Goal: Task Accomplishment & Management: Manage account settings

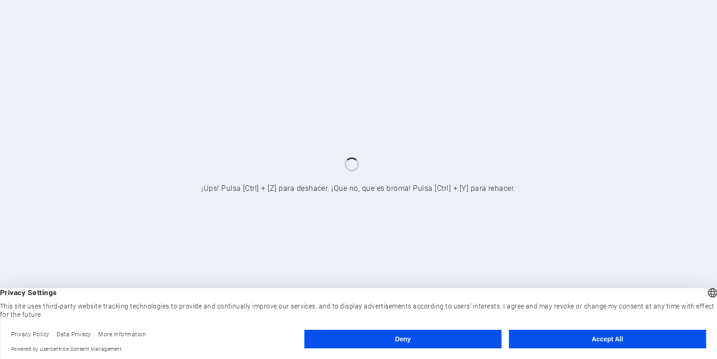
click at [578, 337] on button "Accept All" at bounding box center [607, 339] width 197 height 19
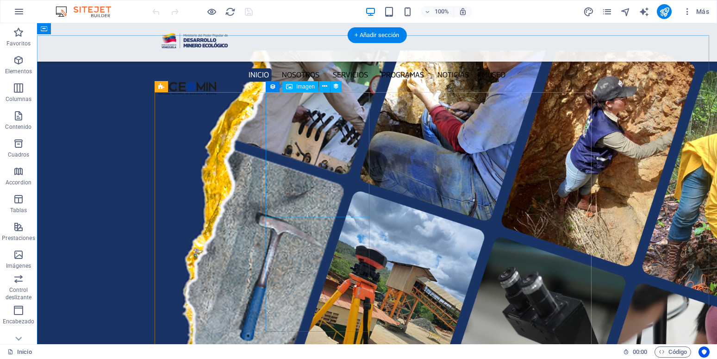
scroll to position [1180, 0]
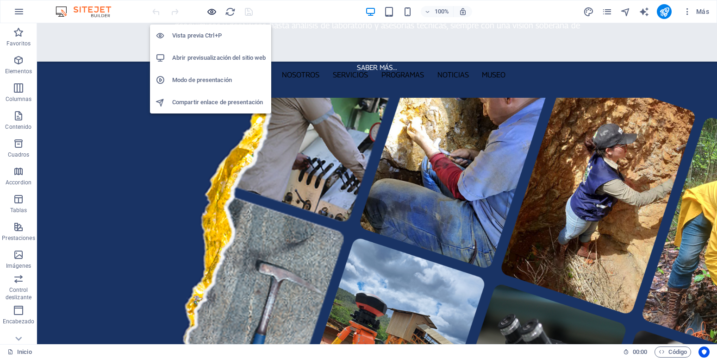
click at [210, 13] on icon "button" at bounding box center [211, 11] width 11 height 11
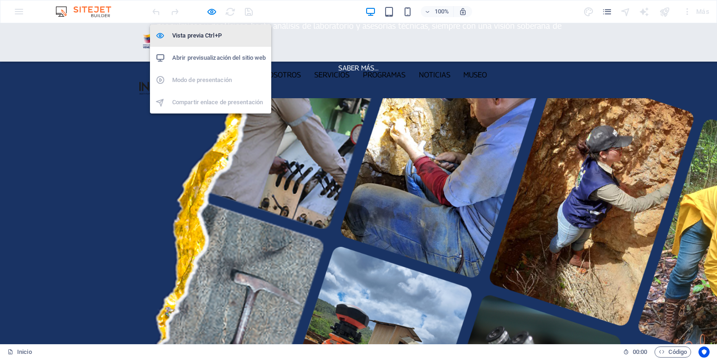
click at [200, 38] on h6 "Vista previa Ctrl+P" at bounding box center [219, 35] width 94 height 11
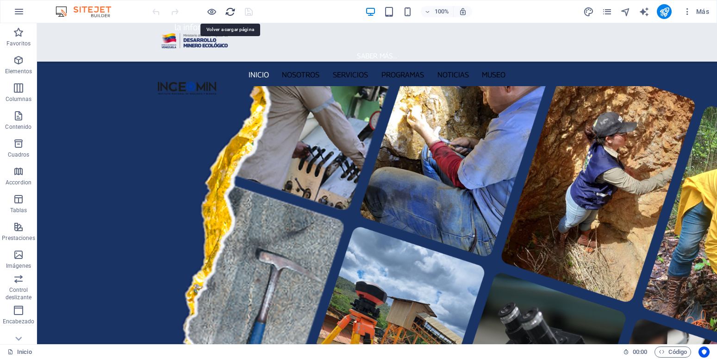
click at [230, 10] on icon "reload" at bounding box center [230, 11] width 11 height 11
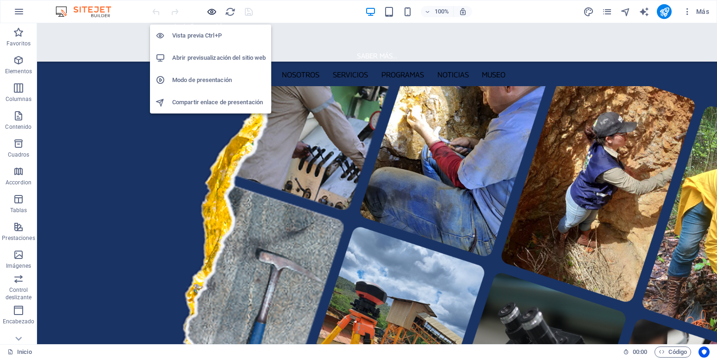
click at [210, 14] on icon "button" at bounding box center [211, 11] width 11 height 11
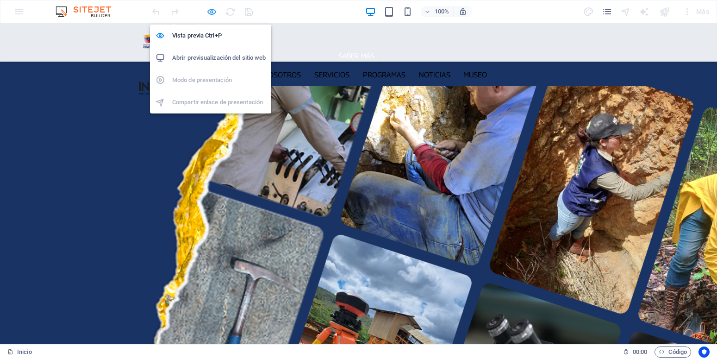
click at [210, 14] on icon "button" at bounding box center [211, 11] width 11 height 11
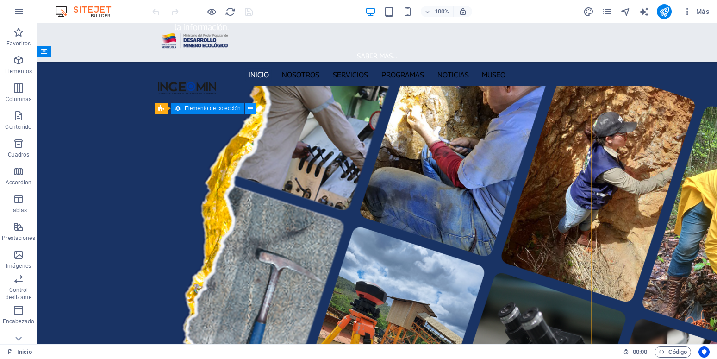
click at [250, 109] on icon at bounding box center [250, 109] width 5 height 10
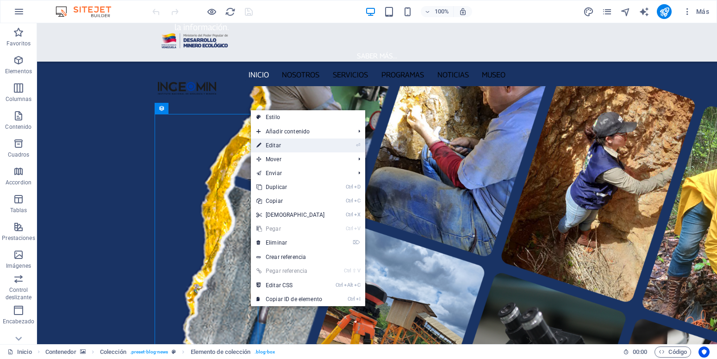
click at [286, 147] on link "⏎ Editar" at bounding box center [291, 145] width 80 height 14
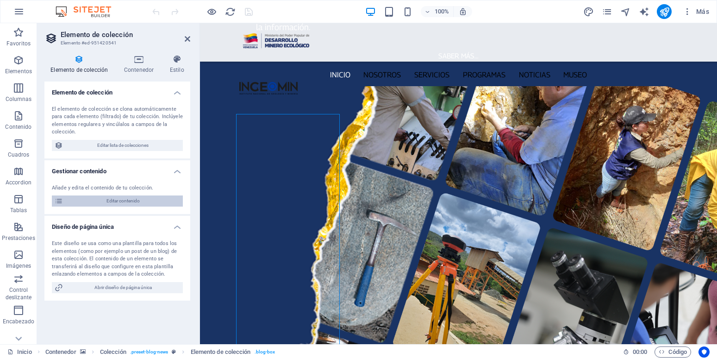
click at [137, 205] on span "Editar contenido" at bounding box center [123, 200] width 114 height 11
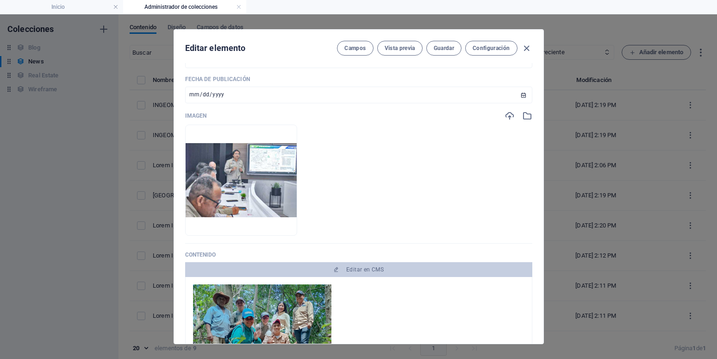
scroll to position [42, 0]
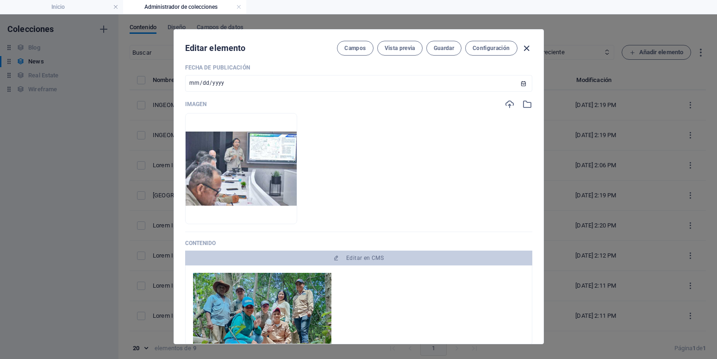
click at [522, 50] on icon "button" at bounding box center [526, 48] width 11 height 11
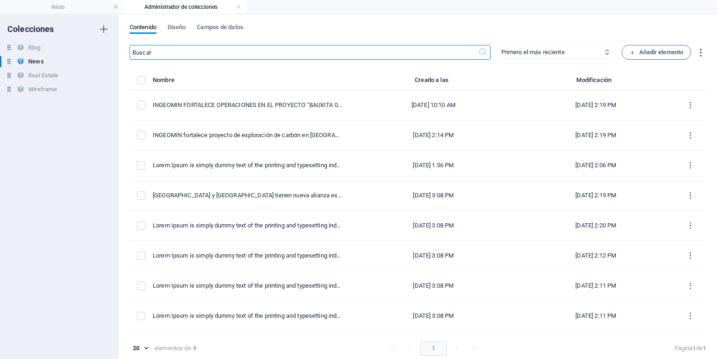
type input "[DATE]"
type input "ingeomin-fortalece-operaciones-en-el-proyecto-bauxita-001-a"
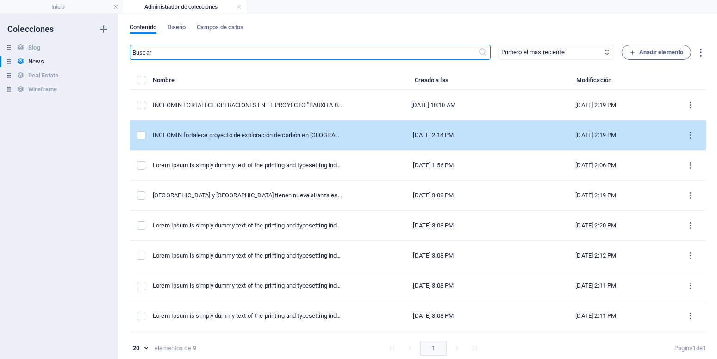
click at [255, 134] on div "INGEOMIN fortalece proyecto de exploración de carbón en [GEOGRAPHIC_DATA], Falc…" at bounding box center [248, 135] width 190 height 8
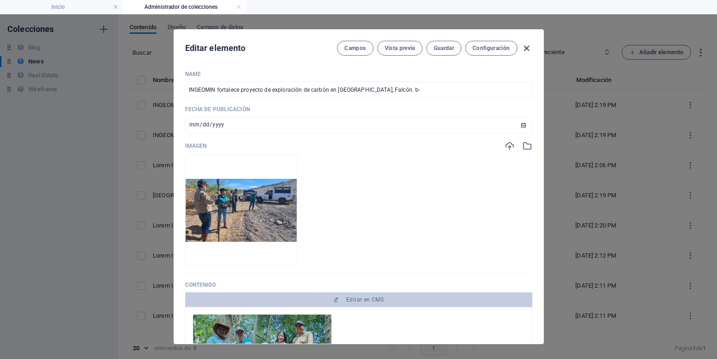
click at [526, 49] on icon "button" at bounding box center [526, 48] width 11 height 11
type input "[DATE]"
type input "ingeomin-fortalece-proyecto-de-exploracion-de-carbon-en-coro-falcon-b"
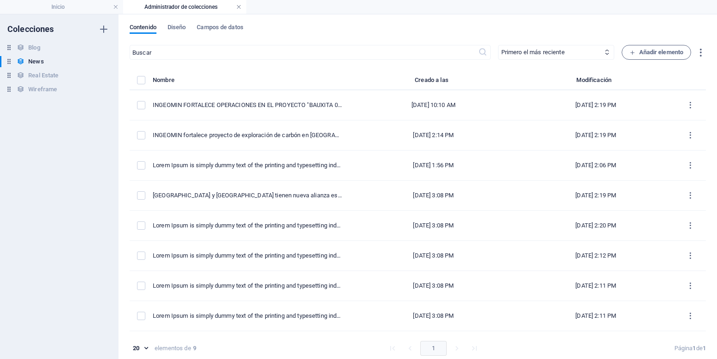
click at [237, 8] on link at bounding box center [239, 7] width 6 height 9
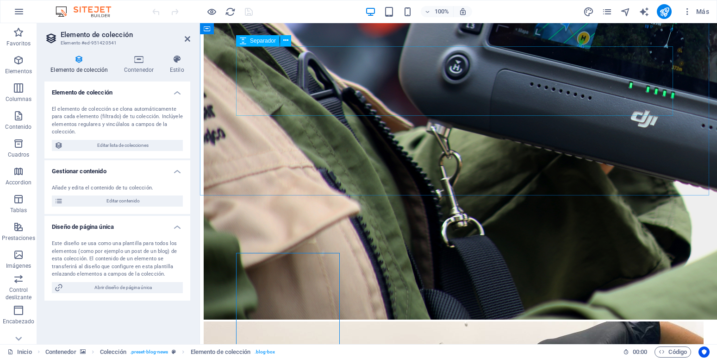
scroll to position [1733, 0]
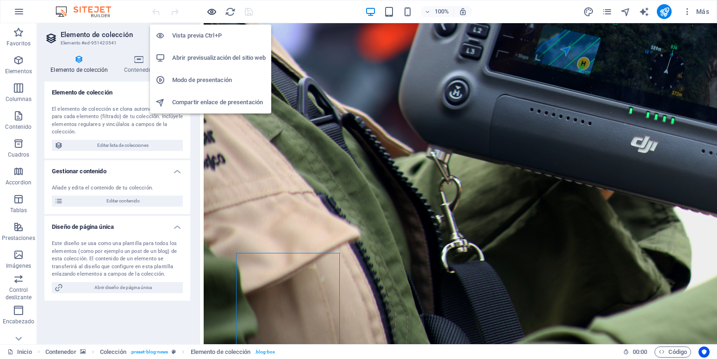
click at [211, 14] on icon "button" at bounding box center [211, 11] width 11 height 11
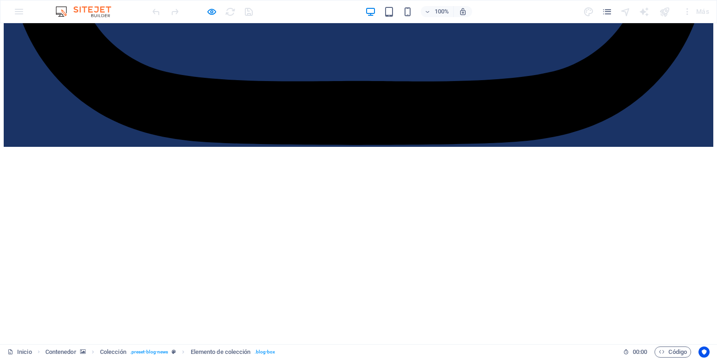
scroll to position [1174, 0]
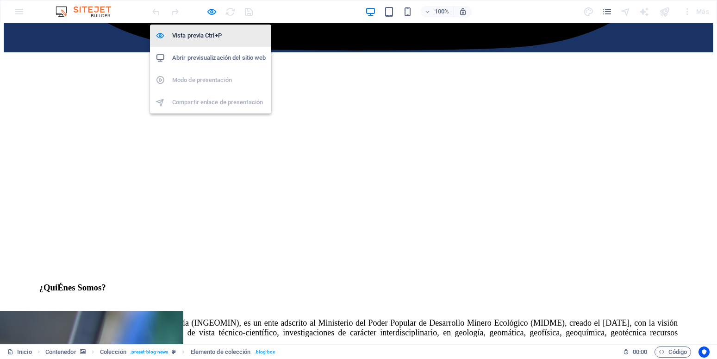
click at [209, 32] on h6 "Vista previa Ctrl+P" at bounding box center [219, 35] width 94 height 11
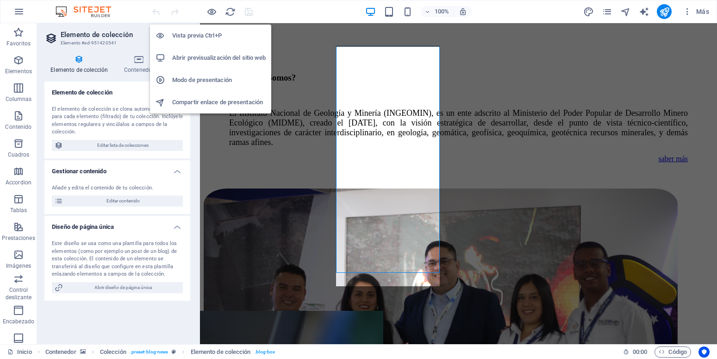
scroll to position [1236, 0]
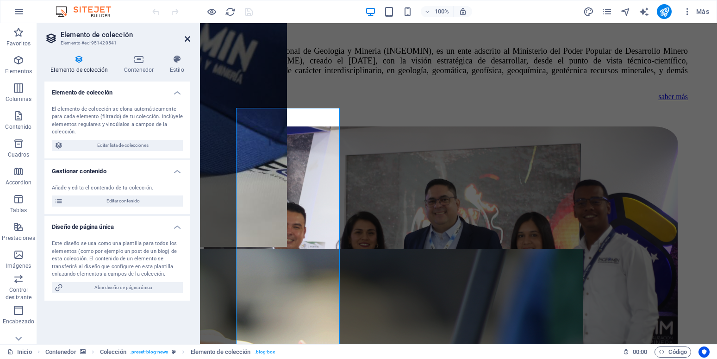
click at [187, 40] on icon at bounding box center [188, 38] width 6 height 7
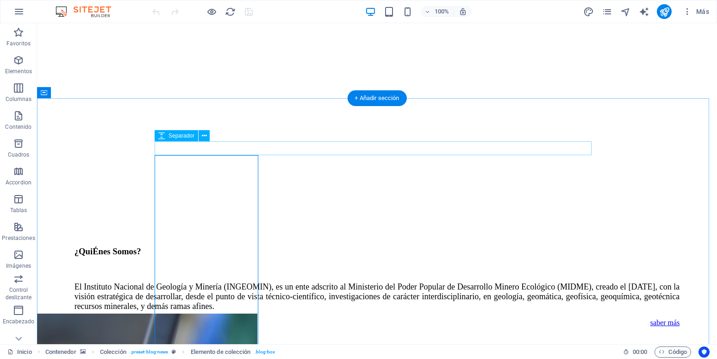
scroll to position [1186, 0]
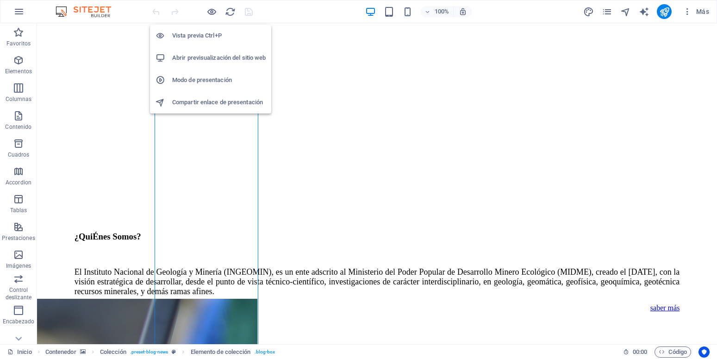
click at [215, 56] on h6 "Abrir previsualización del sitio web" at bounding box center [219, 57] width 94 height 11
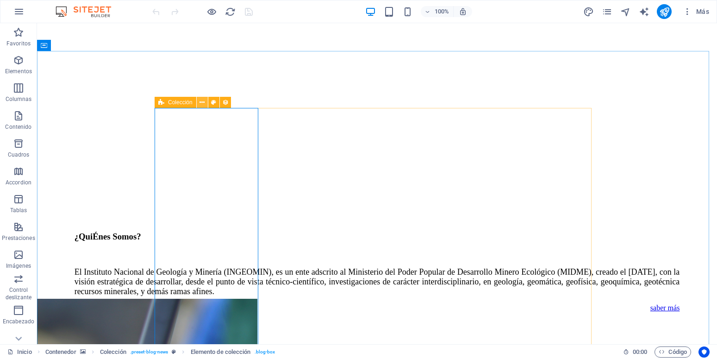
click at [201, 102] on icon at bounding box center [202, 103] width 5 height 10
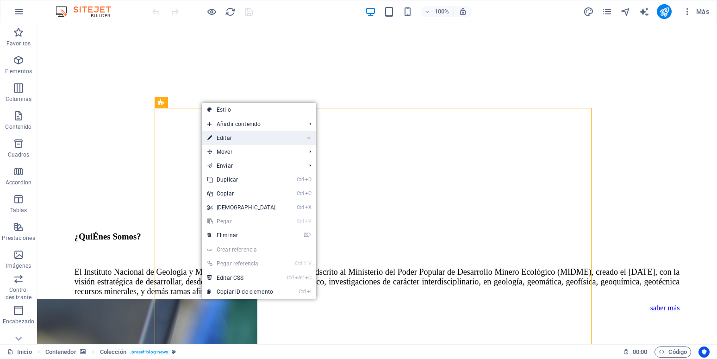
click at [235, 142] on link "⏎ Editar" at bounding box center [242, 138] width 80 height 14
select select "68c9b5bf5b7bfe3ceb04a5c7"
select select "createdAt_DESC"
select select "columns.publishing_date"
select select "past"
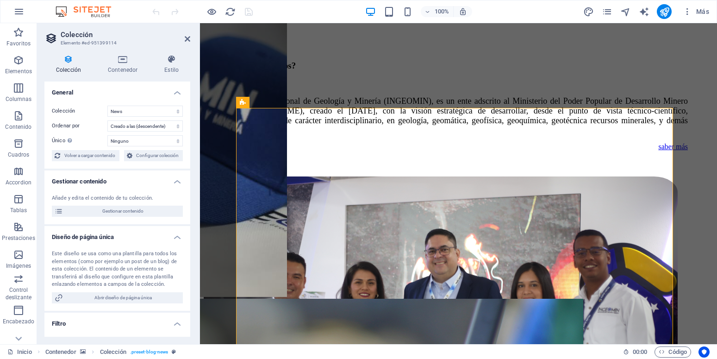
scroll to position [1236, 0]
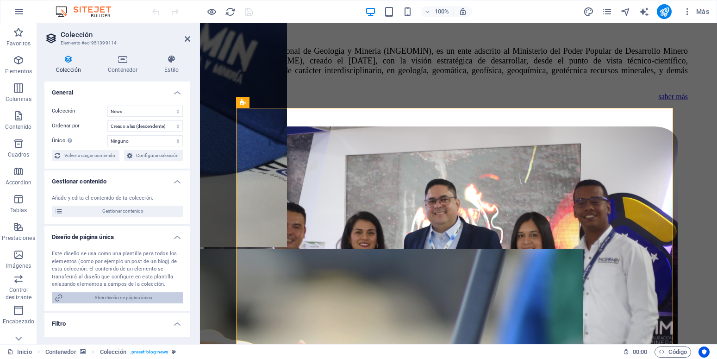
click at [123, 303] on span "Abrir diseño de página única" at bounding box center [123, 297] width 114 height 11
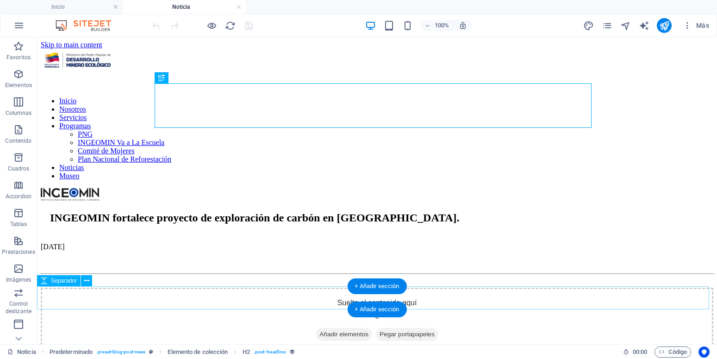
scroll to position [0, 0]
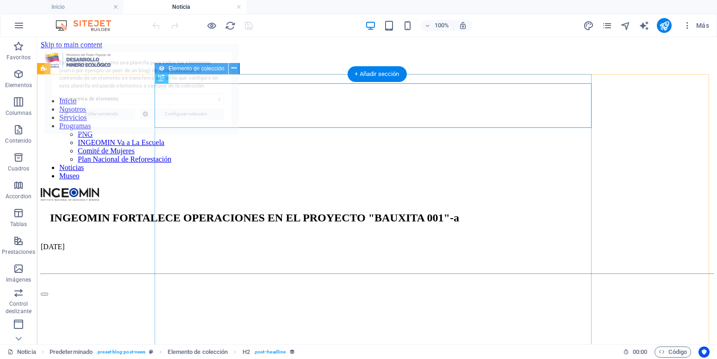
select select "68dd366ae5ef9f4f530518d3"
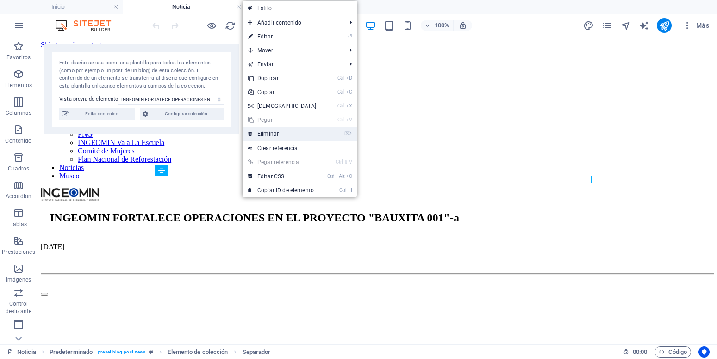
click at [277, 132] on link "⌦ Eliminar" at bounding box center [283, 134] width 80 height 14
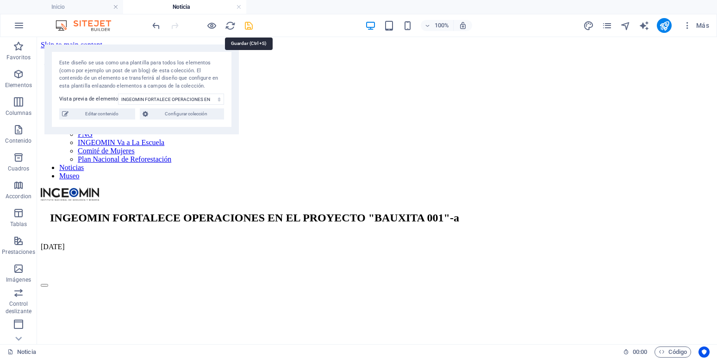
click at [251, 23] on icon "save" at bounding box center [248, 25] width 11 height 11
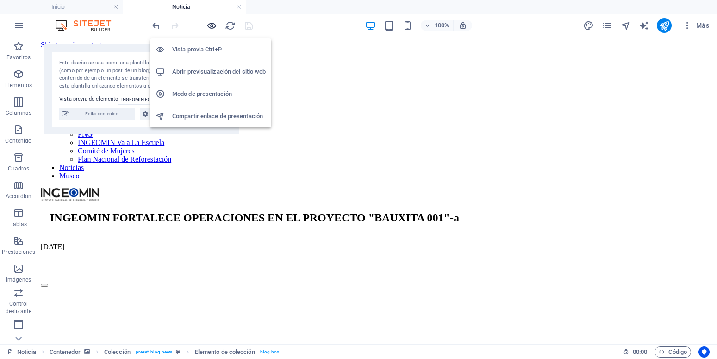
click at [212, 24] on icon "button" at bounding box center [211, 25] width 11 height 11
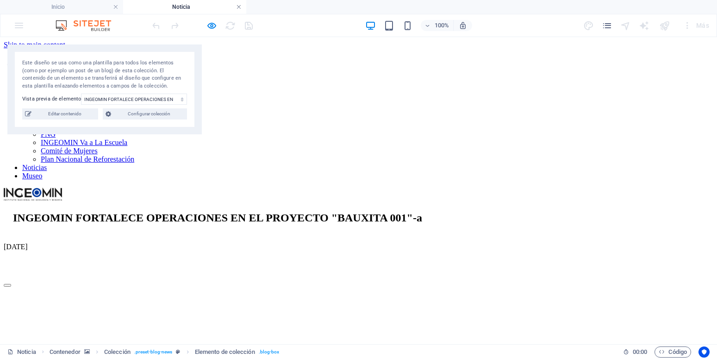
click at [237, 6] on link at bounding box center [239, 7] width 6 height 9
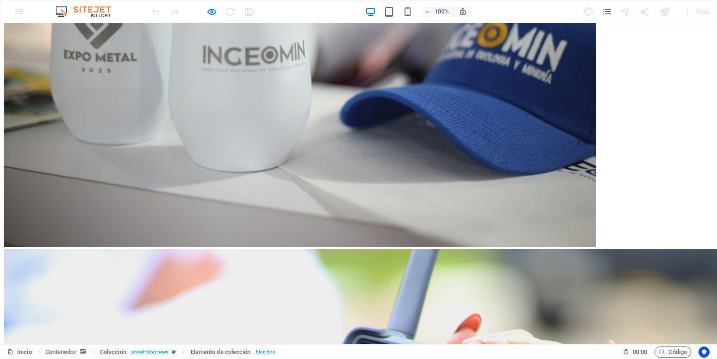
scroll to position [1206, 0]
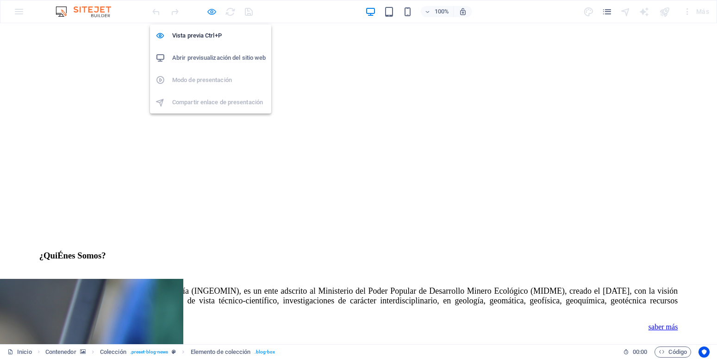
click at [212, 15] on icon "button" at bounding box center [211, 11] width 11 height 11
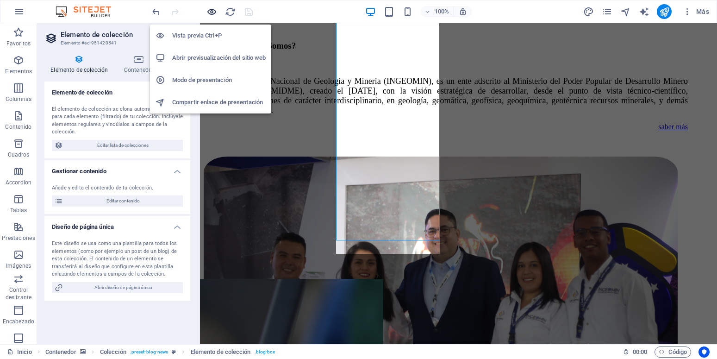
scroll to position [1268, 0]
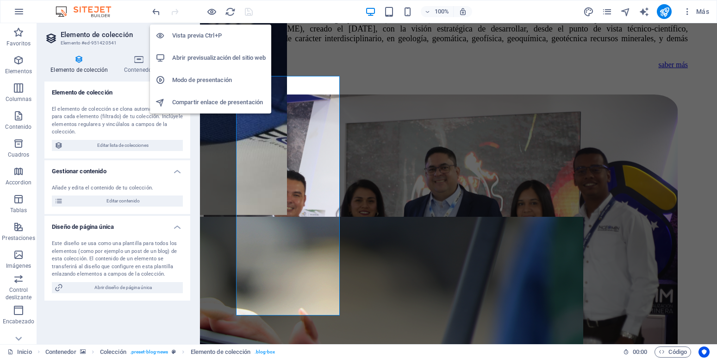
click at [212, 39] on h6 "Vista previa Ctrl+P" at bounding box center [219, 35] width 94 height 11
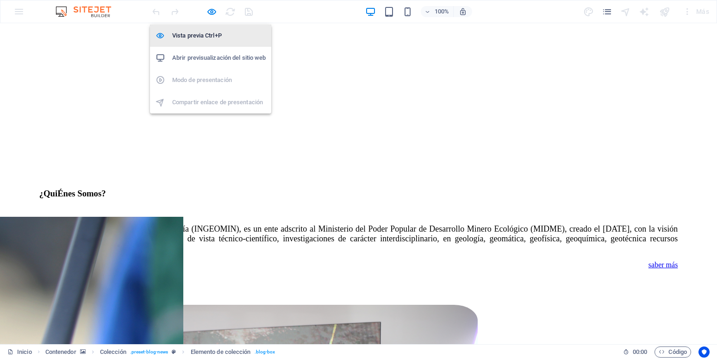
scroll to position [1206, 0]
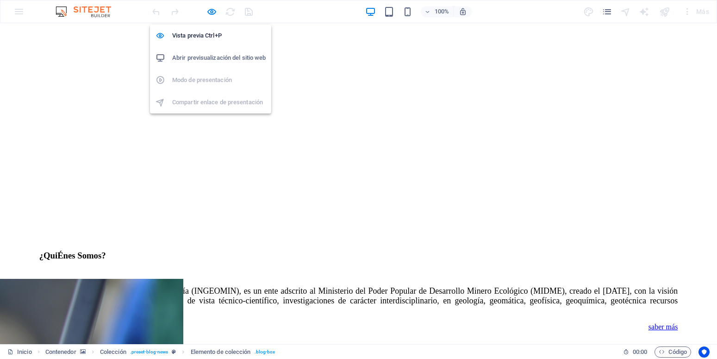
click at [212, 58] on h6 "Abrir previsualización del sitio web" at bounding box center [219, 57] width 94 height 11
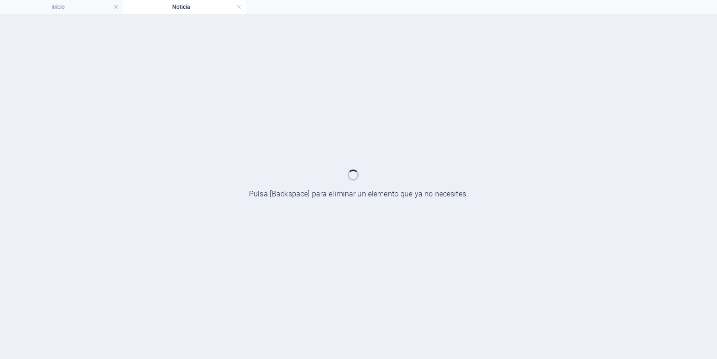
click at [235, 8] on h4 "Noticia" at bounding box center [184, 7] width 123 height 10
click at [243, 8] on h4 "Noticia" at bounding box center [184, 7] width 123 height 10
click at [240, 9] on link at bounding box center [239, 7] width 6 height 9
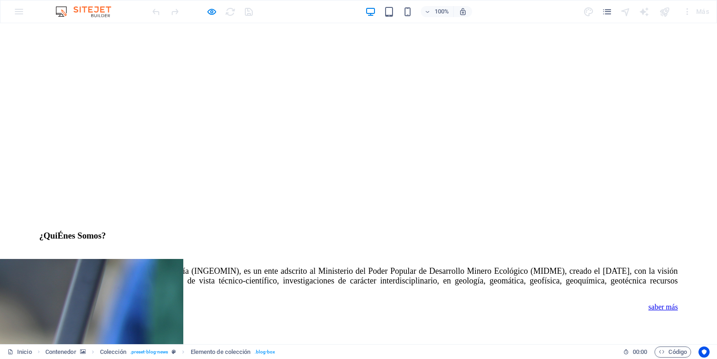
scroll to position [1853, 0]
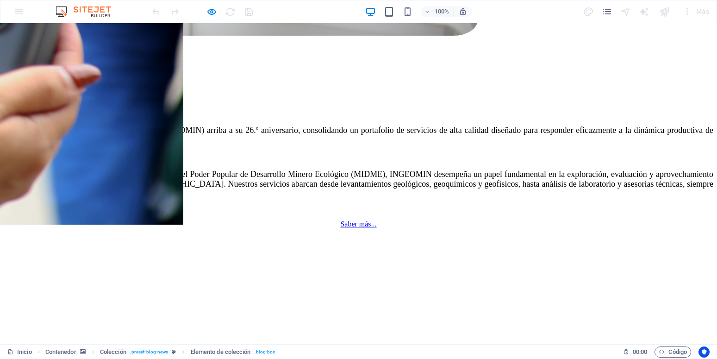
click at [37, 18] on div "100% Más" at bounding box center [358, 11] width 716 height 22
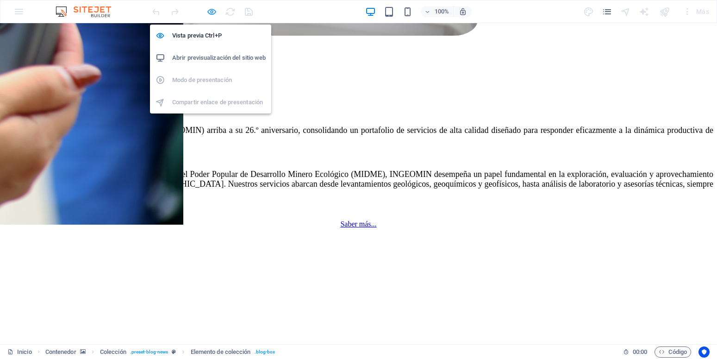
click at [210, 12] on icon "button" at bounding box center [211, 11] width 11 height 11
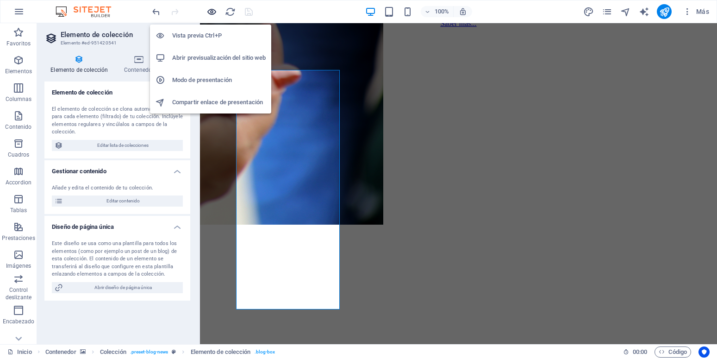
scroll to position [1274, 0]
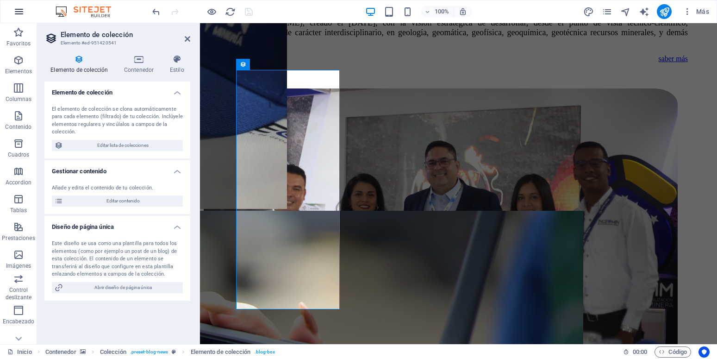
click at [14, 12] on icon "button" at bounding box center [18, 11] width 11 height 11
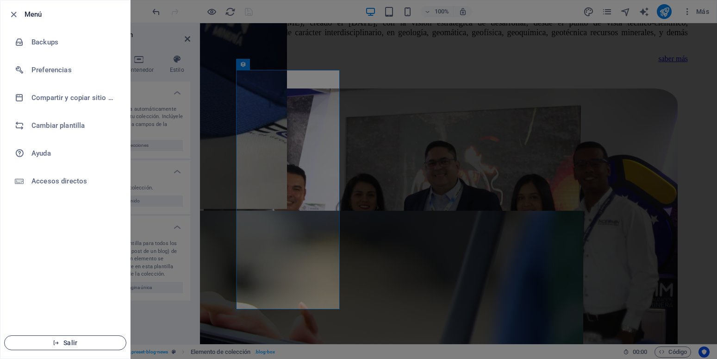
click at [86, 344] on span "Salir" at bounding box center [65, 342] width 106 height 7
